Goal: Information Seeking & Learning: Check status

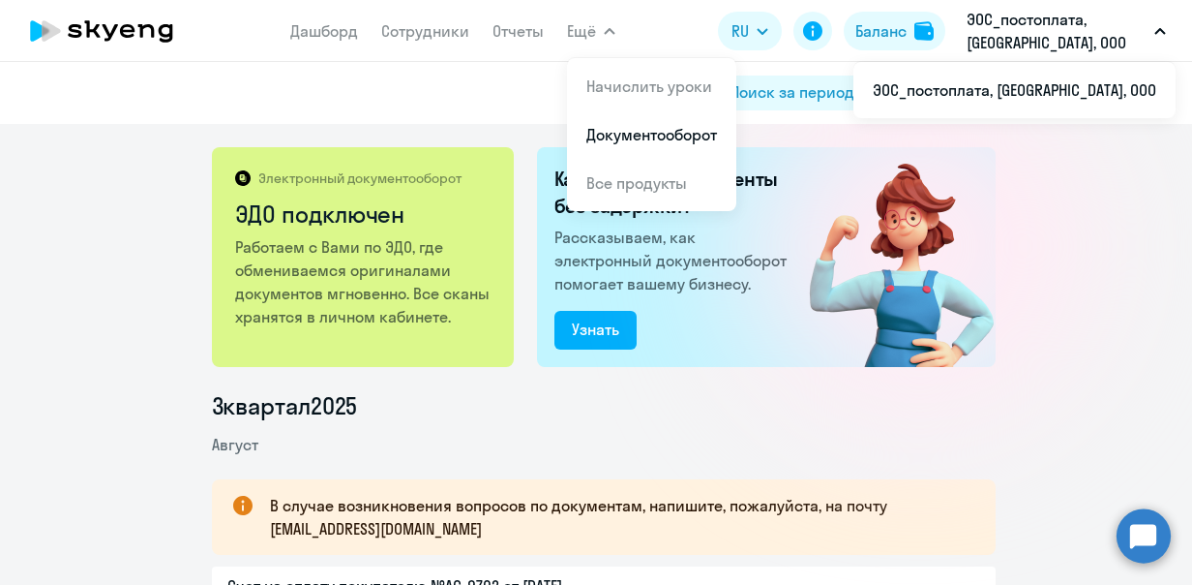
click at [586, 26] on span "Ещё" at bounding box center [581, 30] width 29 height 23
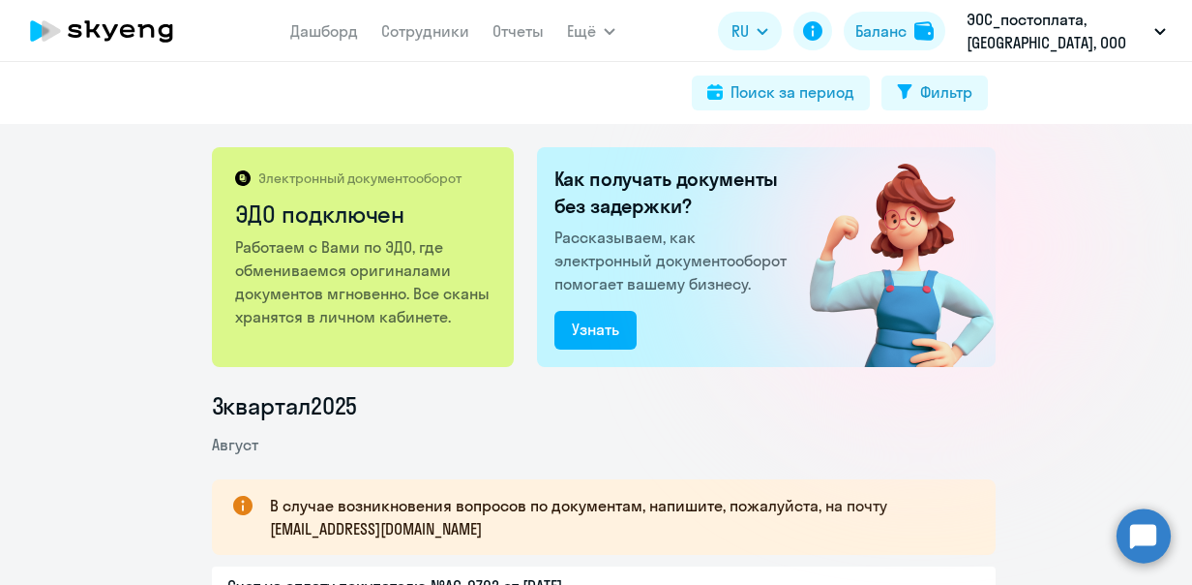
click at [586, 26] on span "Ещё" at bounding box center [581, 30] width 29 height 23
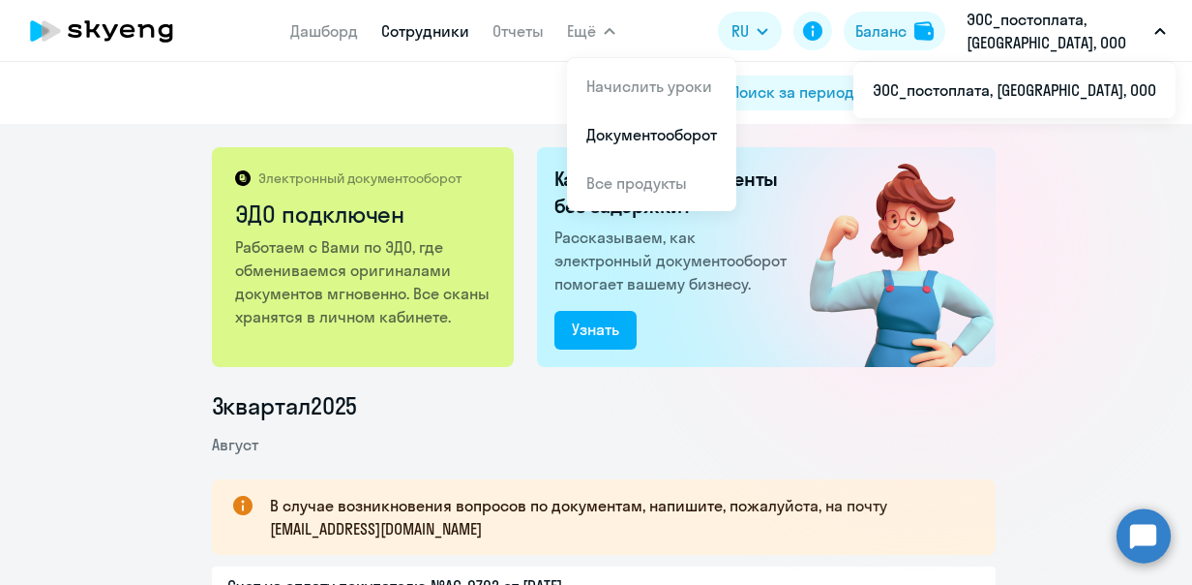
click at [441, 33] on link "Сотрудники" at bounding box center [425, 30] width 88 height 19
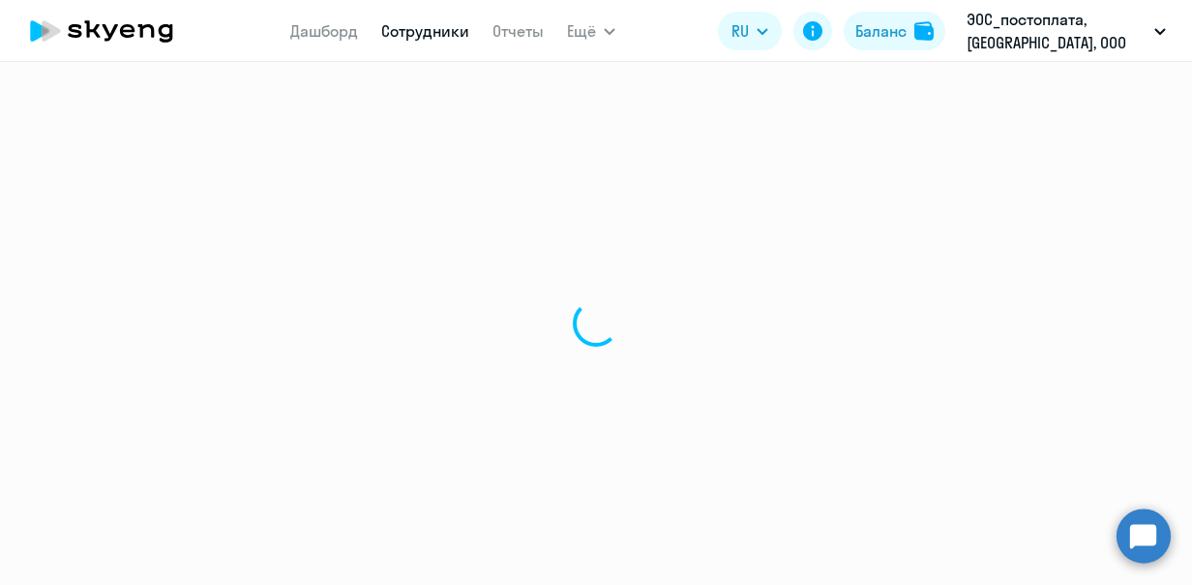
select select "30"
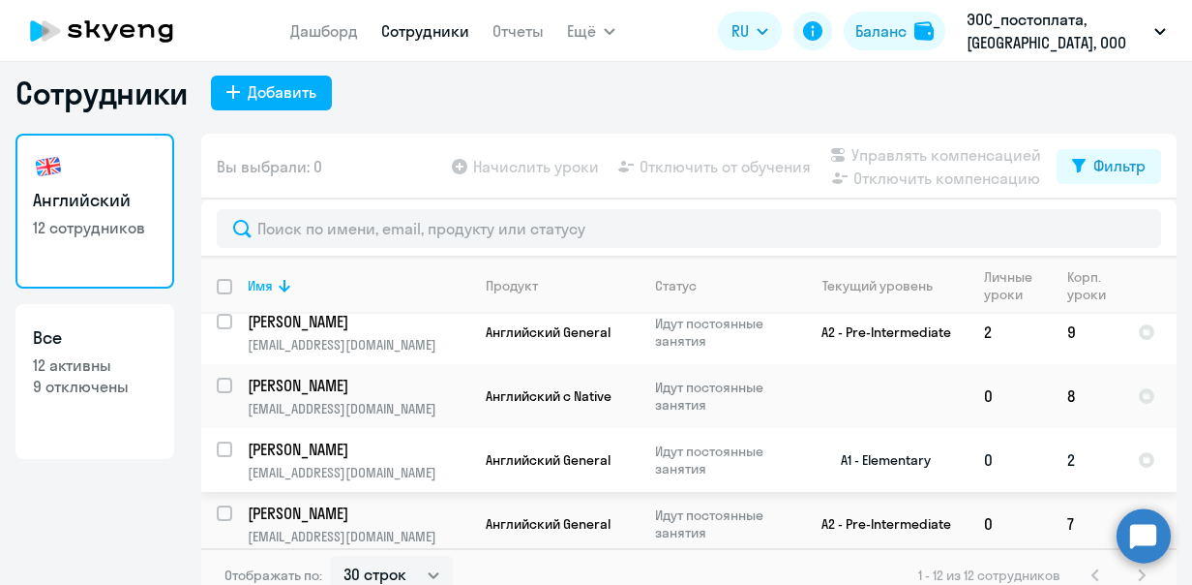
scroll to position [35, 0]
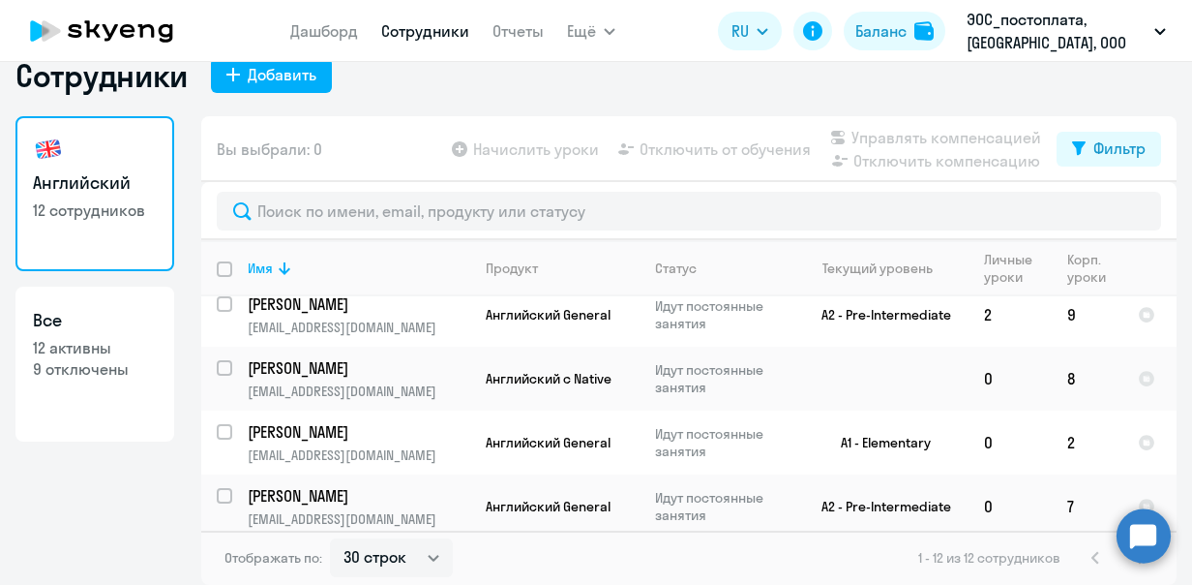
drag, startPoint x: 1012, startPoint y: 74, endPoint x: 1035, endPoint y: 61, distance: 26.4
click at [1012, 74] on div "Сотрудники Добавить" at bounding box center [595, 75] width 1161 height 39
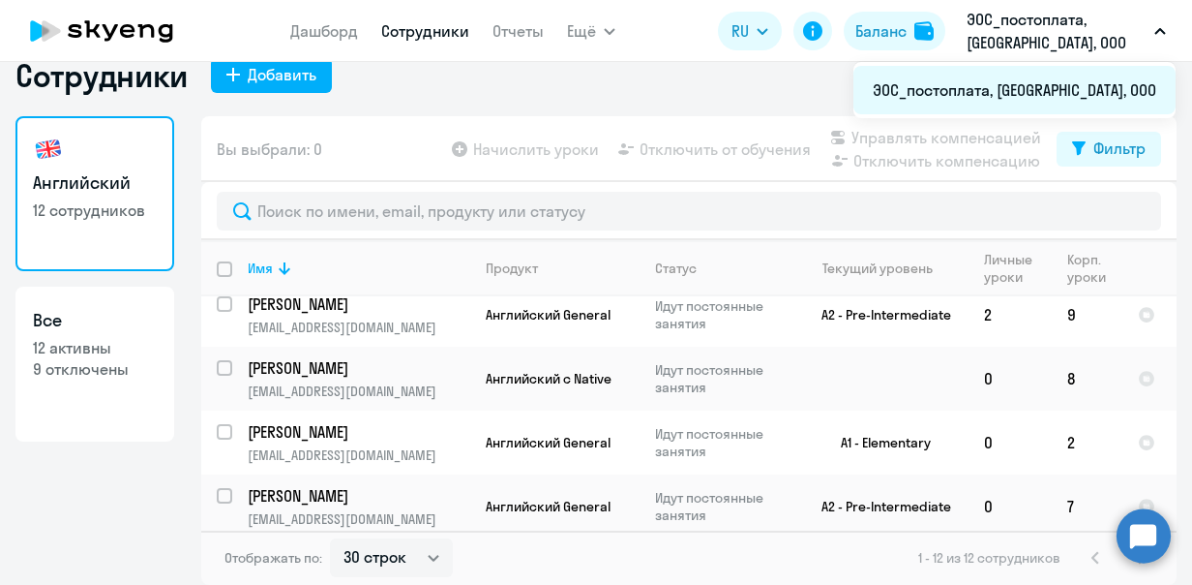
click at [1053, 87] on li "ЭОС_постоплата, [GEOGRAPHIC_DATA], ООО" at bounding box center [1015, 90] width 322 height 48
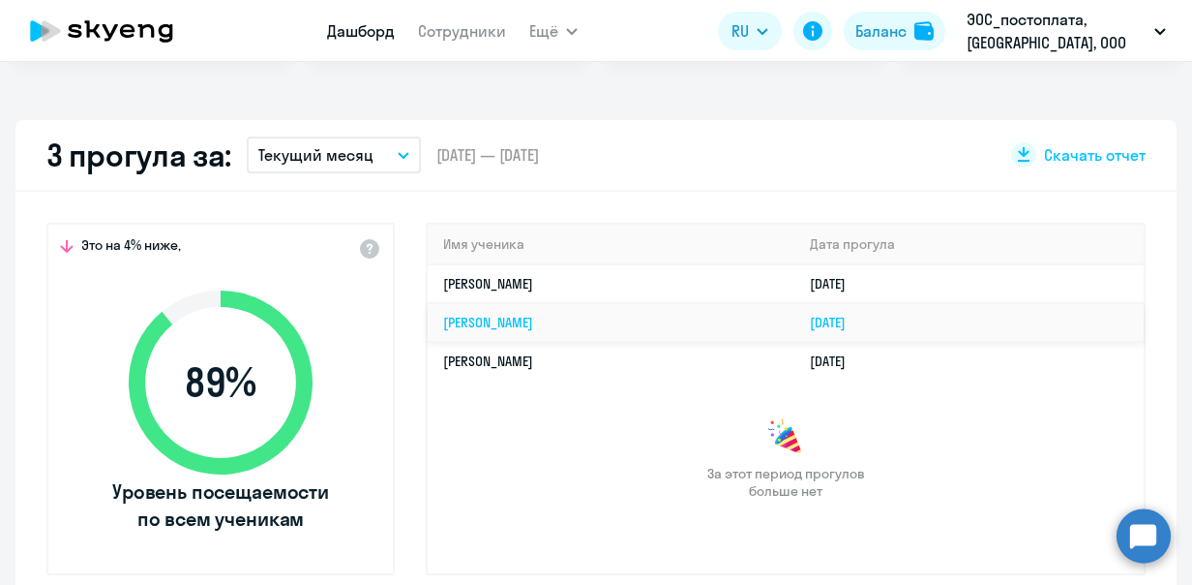
scroll to position [519, 0]
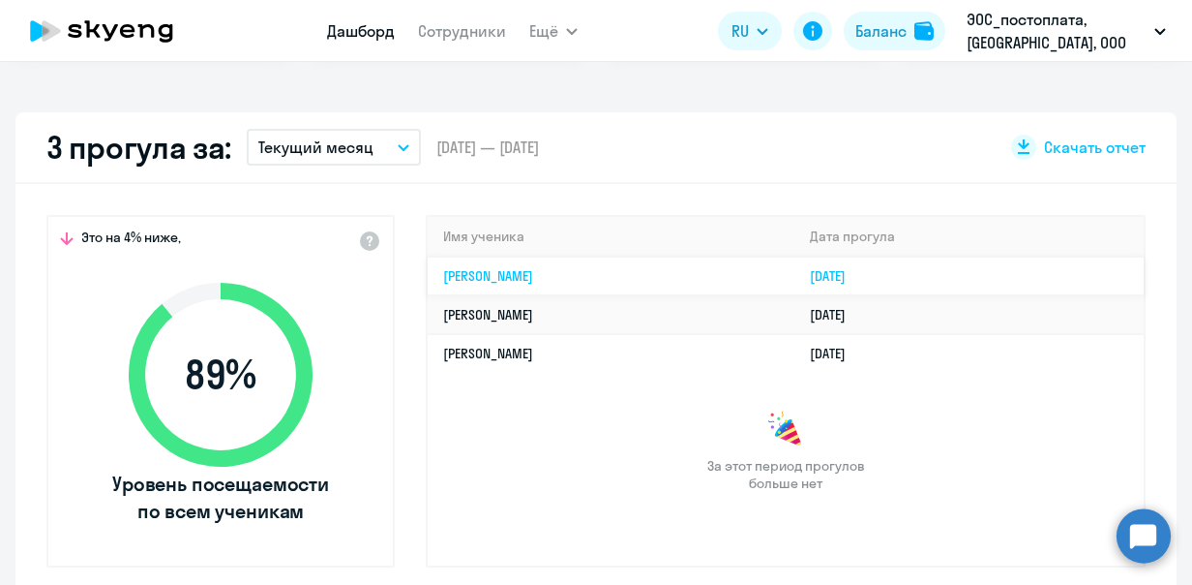
select select "30"
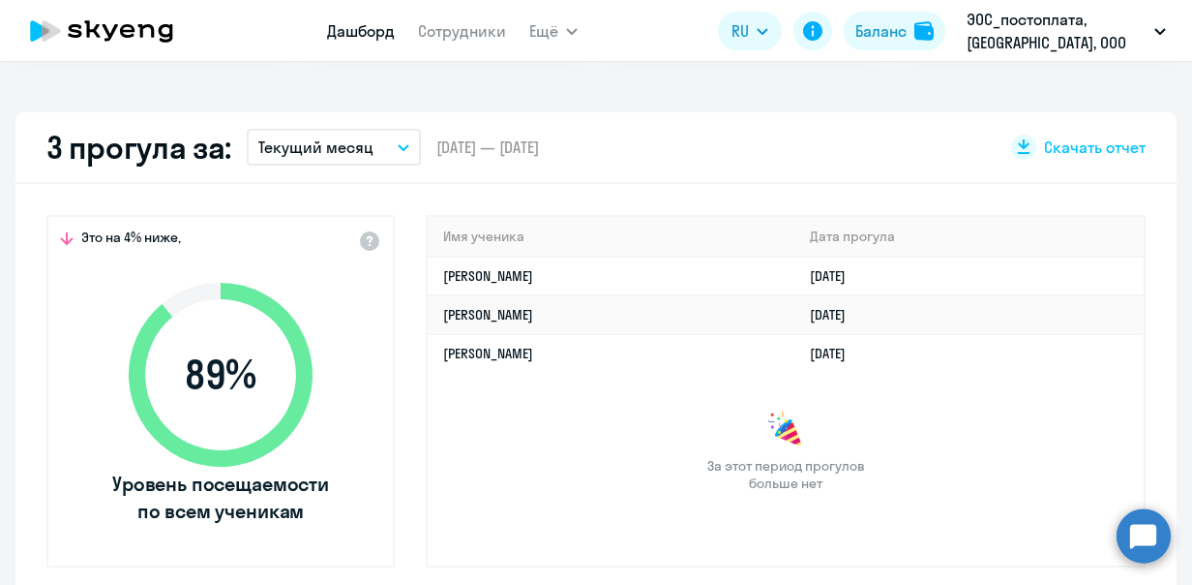
click at [248, 303] on icon at bounding box center [221, 375] width 184 height 184
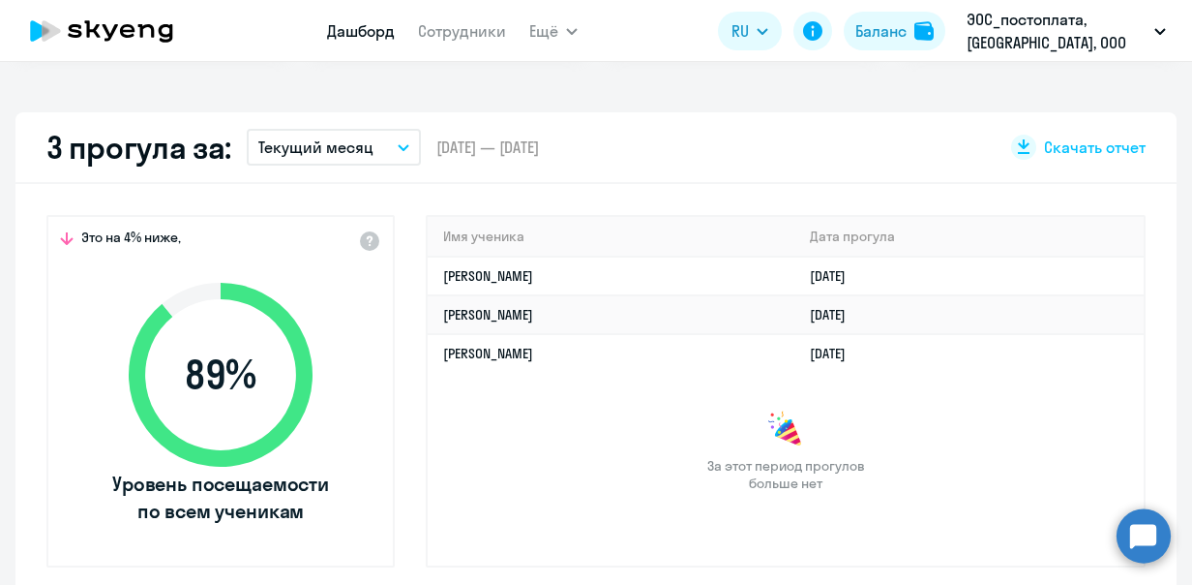
drag, startPoint x: 248, startPoint y: 463, endPoint x: 265, endPoint y: 356, distance: 107.9
click at [247, 455] on icon at bounding box center [220, 374] width 223 height 223
drag, startPoint x: 880, startPoint y: 382, endPoint x: 779, endPoint y: 263, distance: 155.9
click at [779, 263] on app-truancy-table "Имя ученика [PERSON_NAME] прогула [PERSON_NAME] [DATE] [PERSON_NAME] [DATE] [PE…" at bounding box center [786, 354] width 716 height 275
click at [900, 418] on div "За этот период прогулов больше нет" at bounding box center [786, 450] width 716 height 81
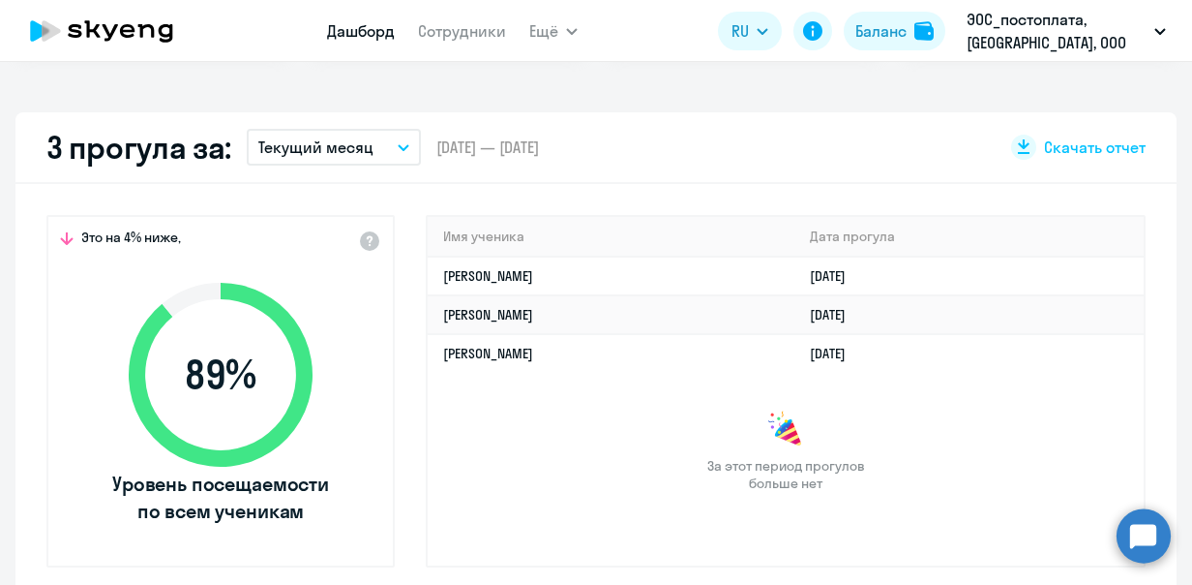
click at [1001, 468] on div "За этот период прогулов больше нет" at bounding box center [786, 450] width 716 height 81
